Goal: Transaction & Acquisition: Purchase product/service

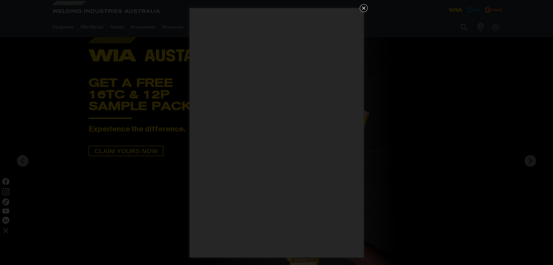
click at [365, 10] on icon "Get 5 WIA Welding Guides Free!" at bounding box center [364, 8] width 7 height 7
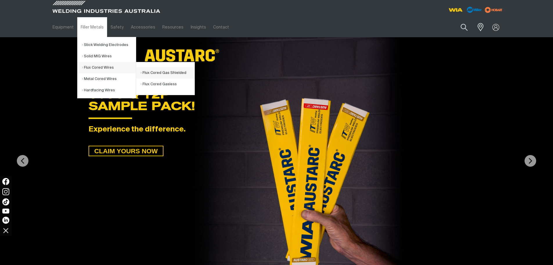
click at [152, 73] on link "Flux Cored Gas Shielded" at bounding box center [168, 72] width 54 height 11
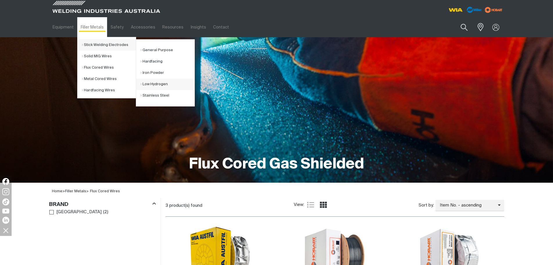
click at [157, 84] on link "Low Hydrogen" at bounding box center [168, 83] width 54 height 11
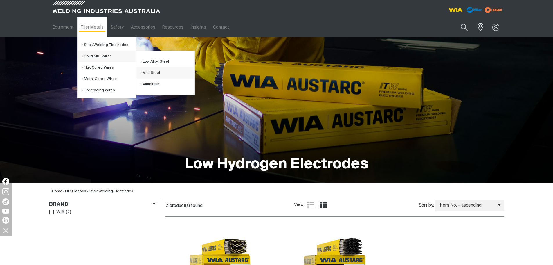
click at [151, 71] on link "Mild Steel" at bounding box center [168, 72] width 54 height 11
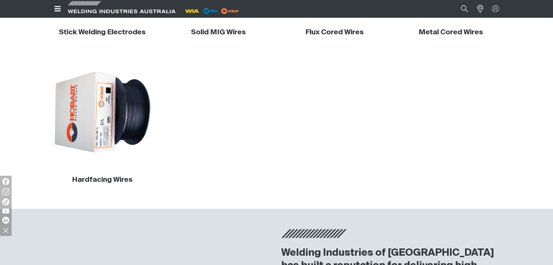
scroll to position [175, 0]
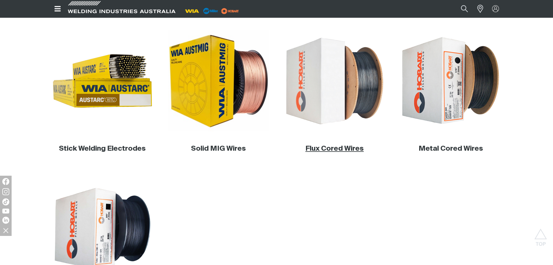
click at [341, 150] on link "Flux Cored Wires" at bounding box center [335, 148] width 58 height 7
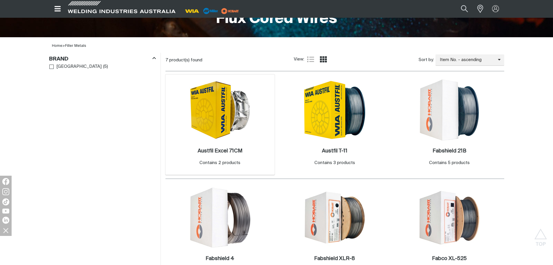
scroll to position [291, 0]
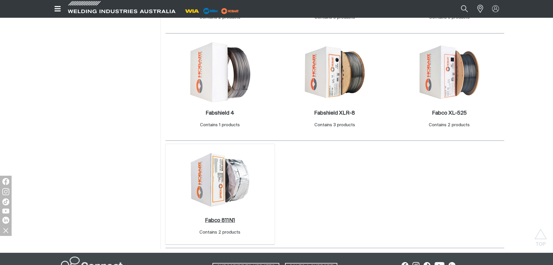
click at [220, 221] on h2 "Fabco 811N1 ." at bounding box center [220, 220] width 30 height 5
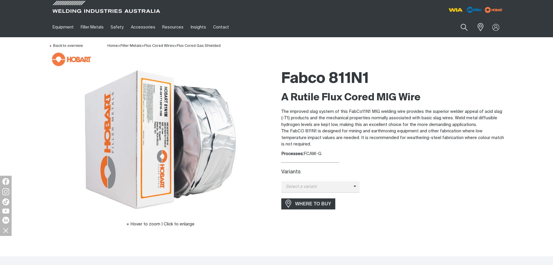
scroll to position [87, 0]
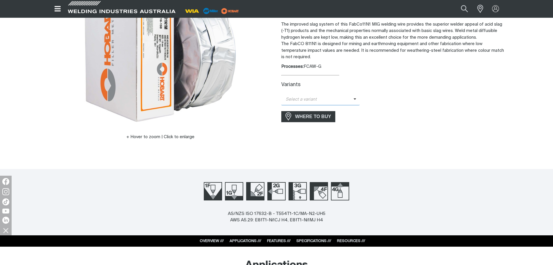
click at [329, 98] on span "Select a variant" at bounding box center [318, 99] width 72 height 7
click at [325, 119] on span "FabCo 811N1 - 1.6mm (15kg)" at bounding box center [321, 118] width 79 height 9
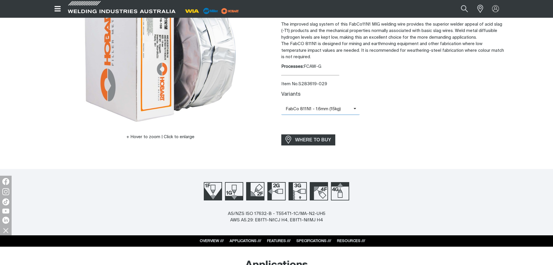
scroll to position [203, 0]
